Goal: Task Accomplishment & Management: Use online tool/utility

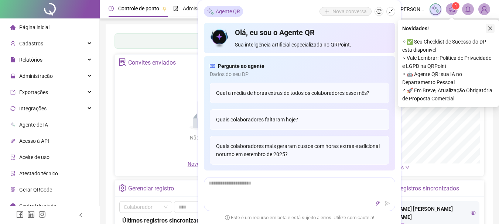
click at [483, 11] on img at bounding box center [483, 9] width 11 height 11
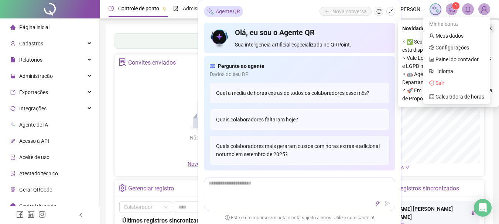
click at [493, 28] on button "button" at bounding box center [489, 28] width 9 height 9
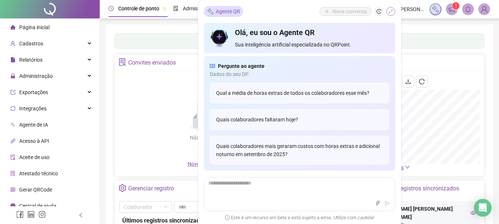
click at [388, 8] on button "button" at bounding box center [390, 11] width 9 height 9
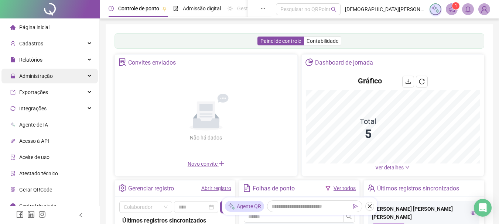
click at [35, 75] on span "Administração" at bounding box center [36, 76] width 34 height 6
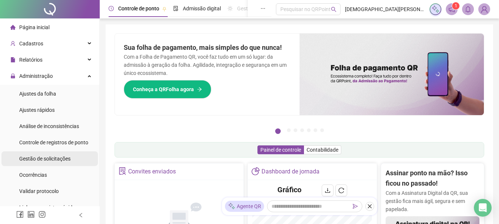
click at [42, 160] on span "Gestão de solicitações" at bounding box center [44, 159] width 51 height 6
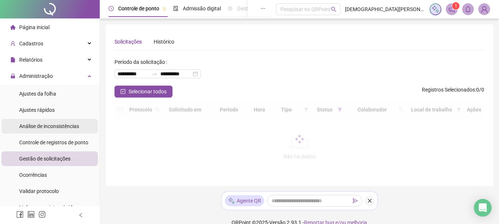
click at [34, 92] on span "Ajustes da folha" at bounding box center [37, 94] width 37 height 6
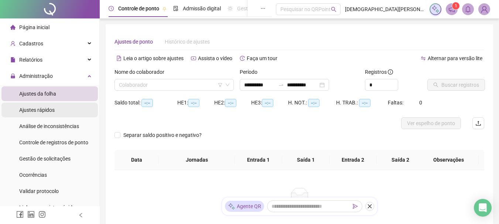
type input "**********"
click at [182, 87] on input "search" at bounding box center [171, 84] width 104 height 11
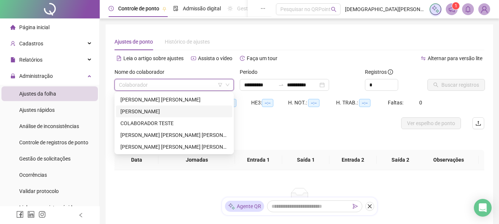
click at [142, 109] on div "[PERSON_NAME]" at bounding box center [173, 111] width 107 height 8
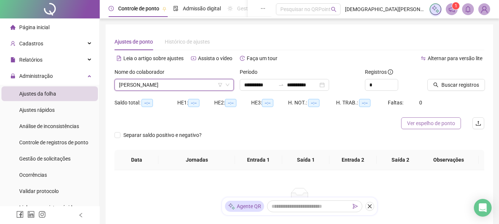
click at [445, 121] on span "Ver espelho de ponto" at bounding box center [431, 123] width 48 height 8
click at [176, 86] on span "[PERSON_NAME]" at bounding box center [174, 84] width 110 height 11
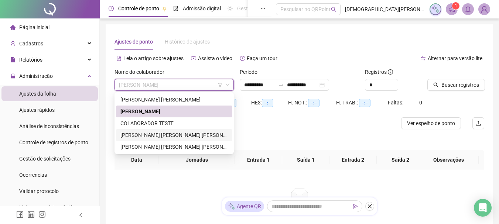
click at [149, 135] on div "[PERSON_NAME] [PERSON_NAME] [PERSON_NAME]" at bounding box center [173, 135] width 107 height 8
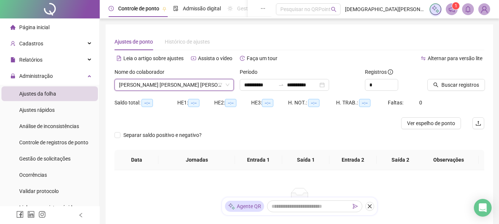
click at [448, 88] on span "Buscar registros" at bounding box center [460, 85] width 38 height 8
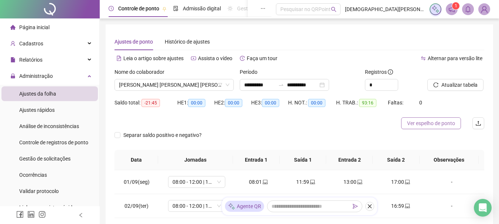
click at [433, 123] on span "Ver espelho de ponto" at bounding box center [431, 123] width 48 height 8
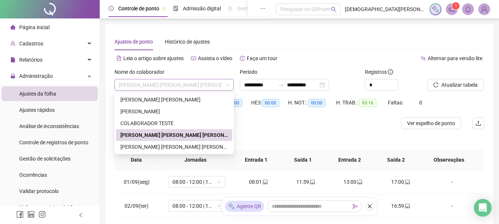
click at [194, 87] on span "[PERSON_NAME] [PERSON_NAME] [PERSON_NAME]" at bounding box center [174, 84] width 110 height 11
click at [168, 145] on div "[PERSON_NAME] [PERSON_NAME] [PERSON_NAME]" at bounding box center [173, 147] width 107 height 8
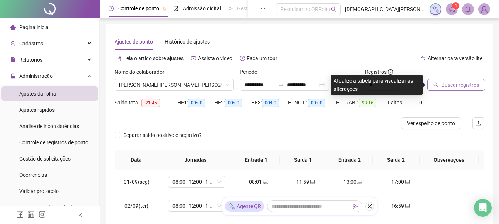
click at [453, 85] on span "Buscar registros" at bounding box center [460, 85] width 38 height 8
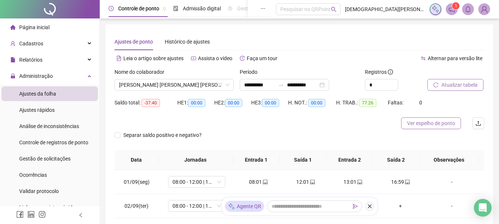
click at [416, 127] on span "Ver espelho de ponto" at bounding box center [431, 123] width 48 height 8
